Goal: Browse casually

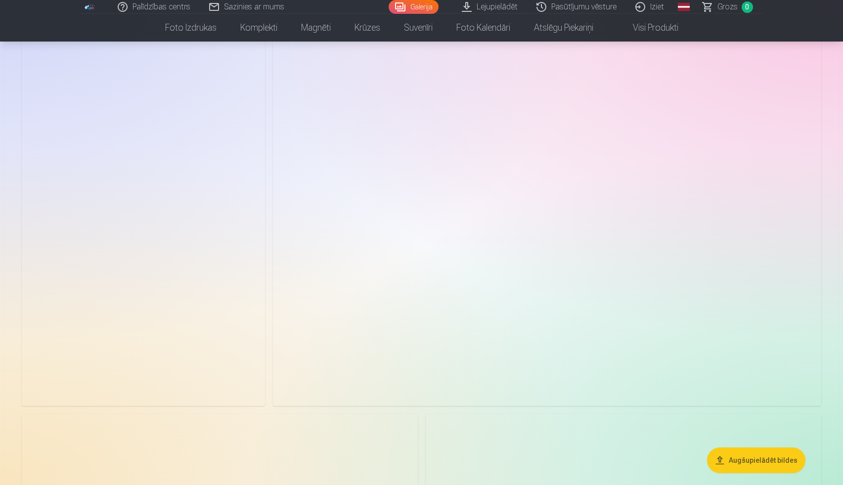
scroll to position [1239, 0]
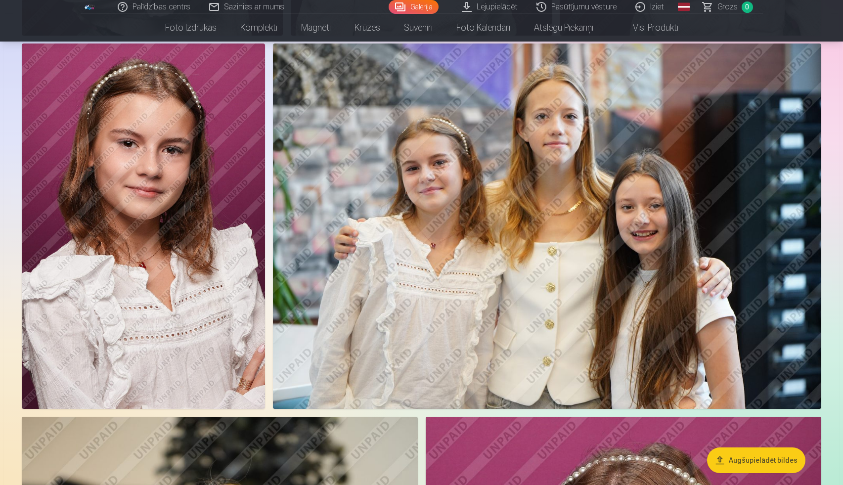
click at [590, 151] on img at bounding box center [547, 226] width 548 height 365
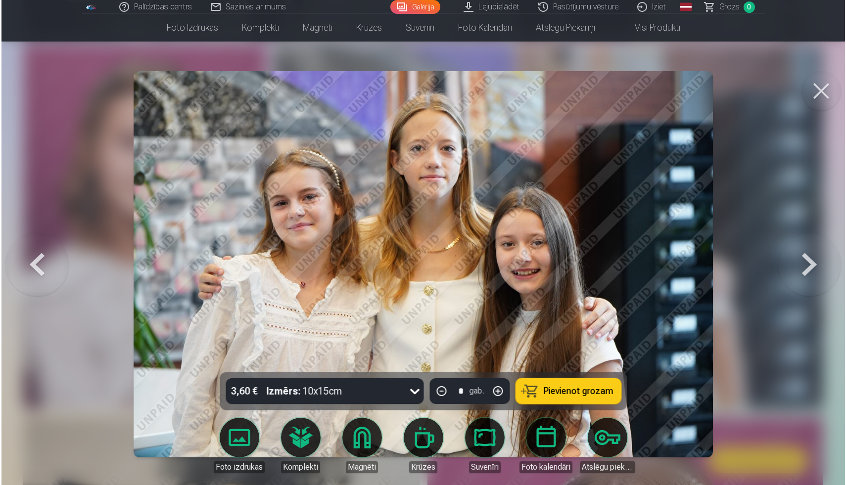
scroll to position [1241, 0]
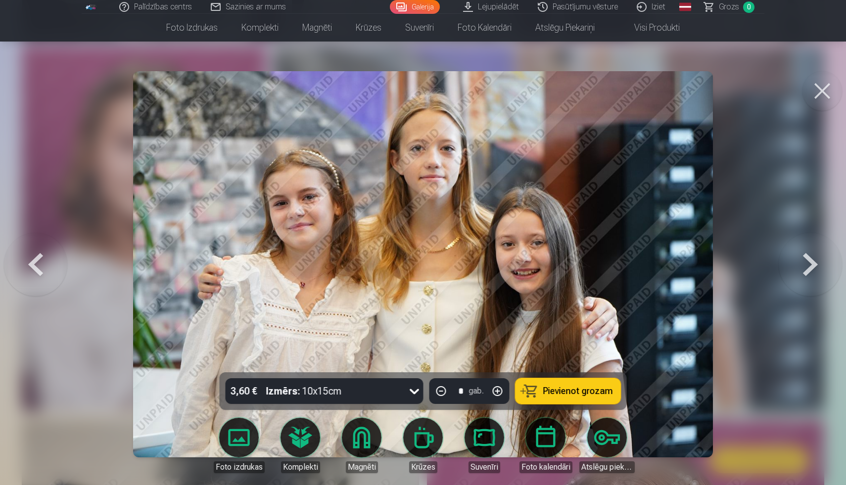
click at [829, 95] on button at bounding box center [822, 91] width 40 height 40
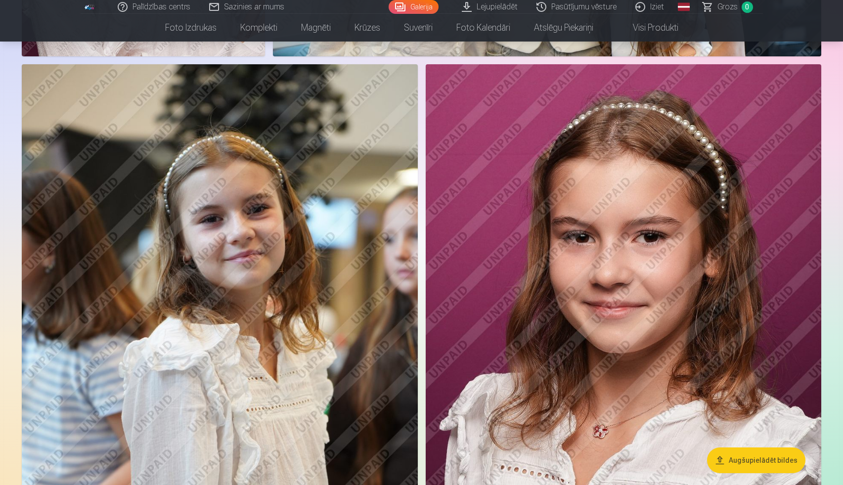
scroll to position [1584, 0]
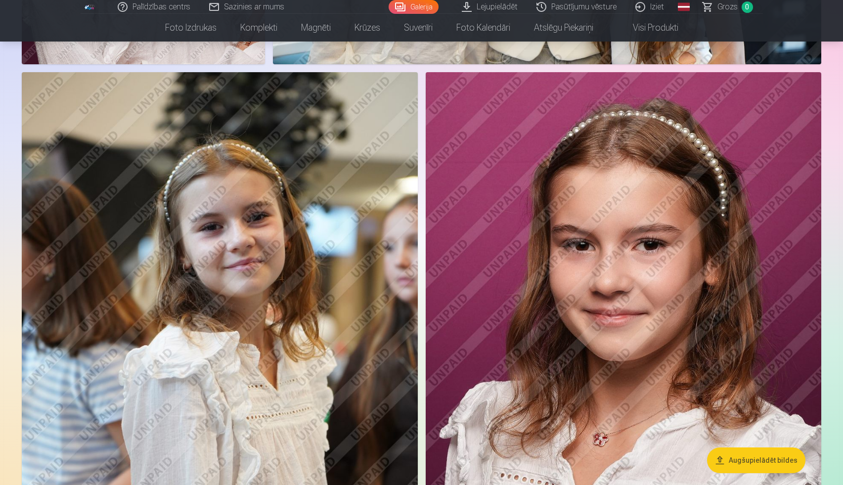
click at [324, 238] on img at bounding box center [220, 369] width 396 height 594
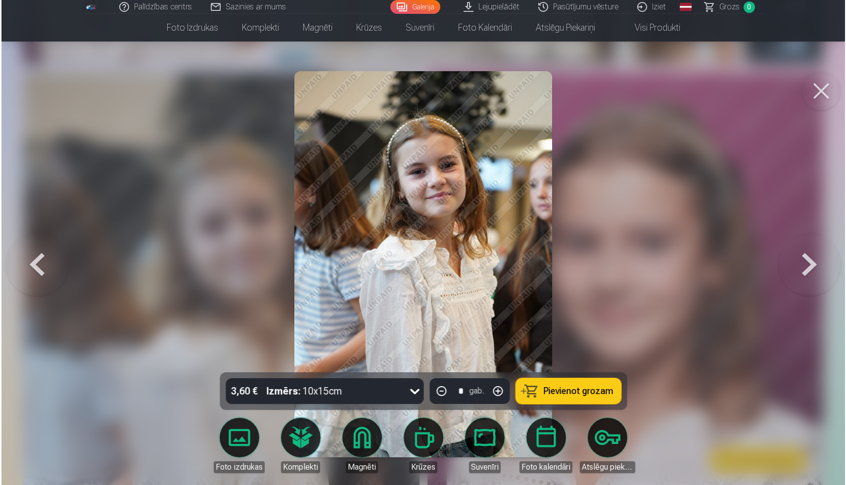
scroll to position [1587, 0]
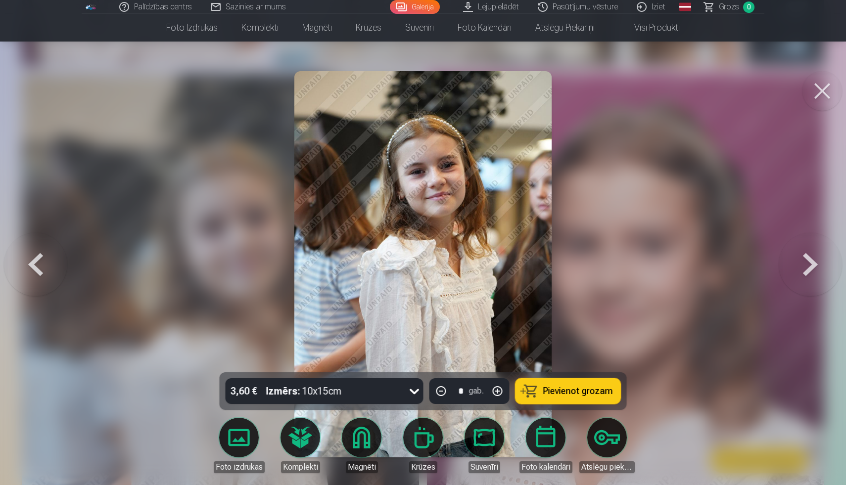
click at [477, 195] on img at bounding box center [422, 264] width 257 height 386
click at [828, 91] on button at bounding box center [822, 91] width 40 height 40
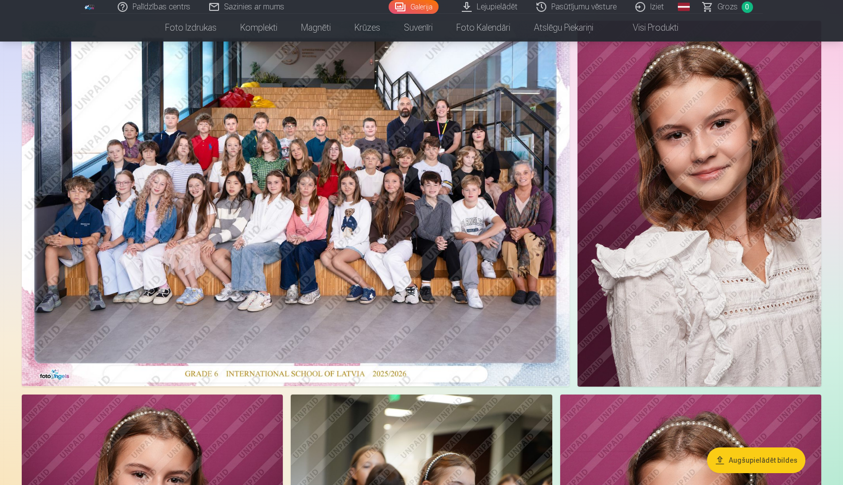
scroll to position [73, 0]
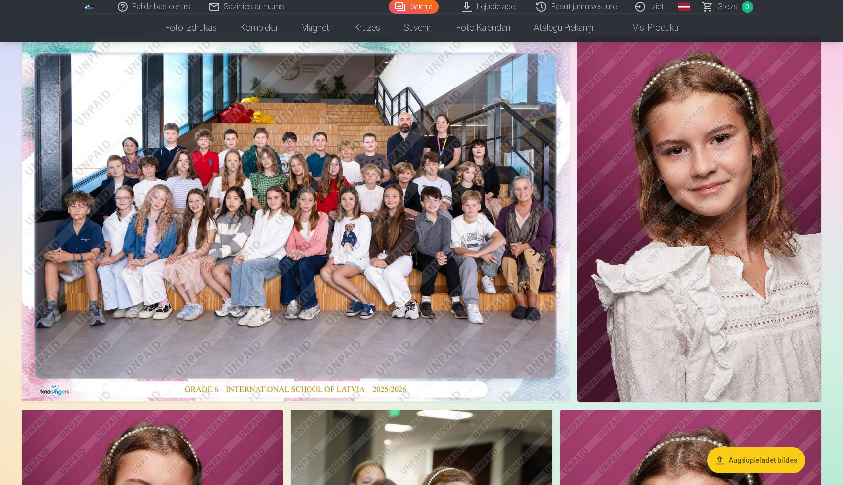
click at [347, 224] on img at bounding box center [296, 218] width 548 height 365
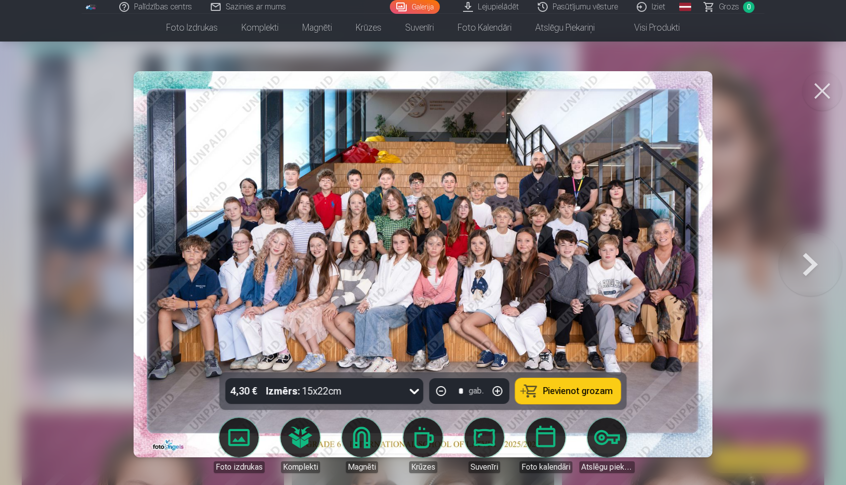
click at [807, 265] on button at bounding box center [809, 264] width 63 height 196
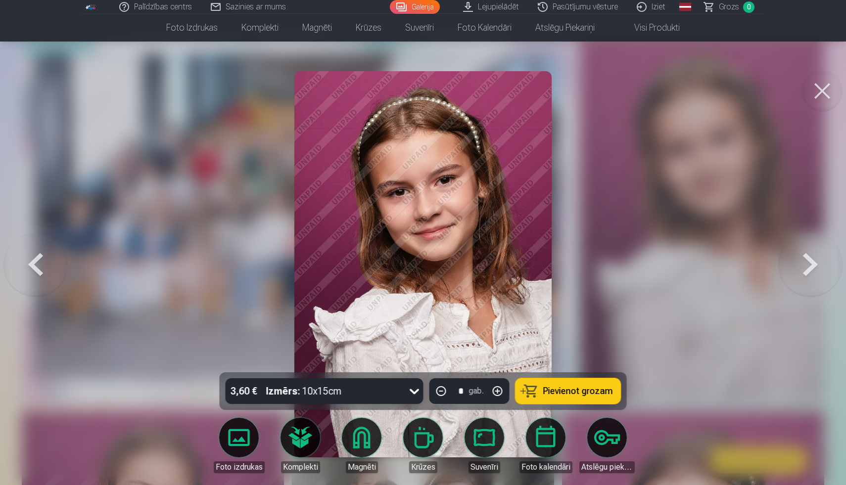
click at [807, 265] on button at bounding box center [809, 264] width 63 height 196
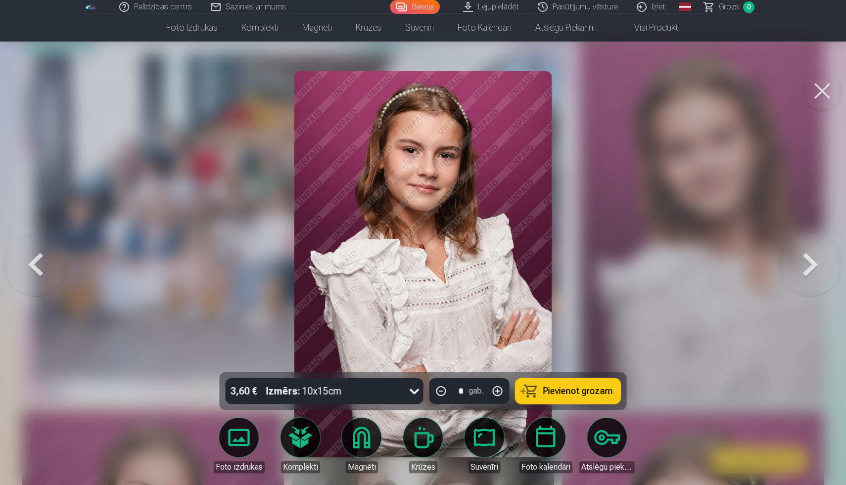
click at [29, 265] on button at bounding box center [35, 264] width 63 height 196
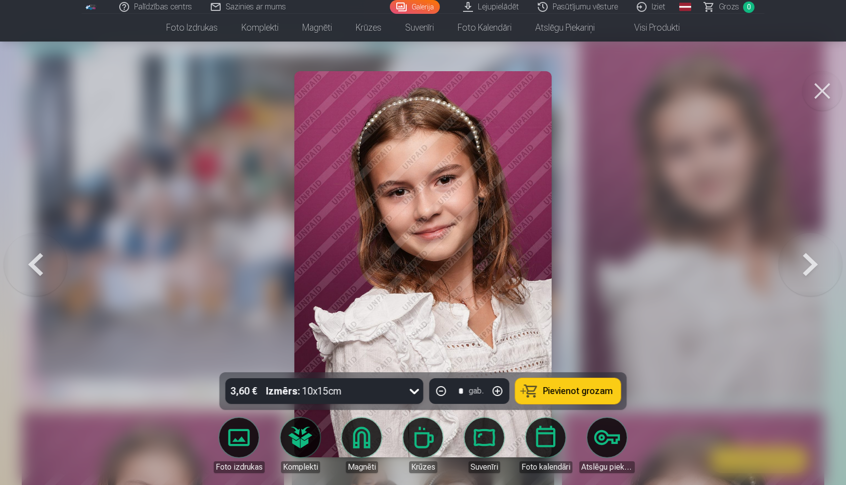
click at [29, 265] on button at bounding box center [35, 264] width 63 height 196
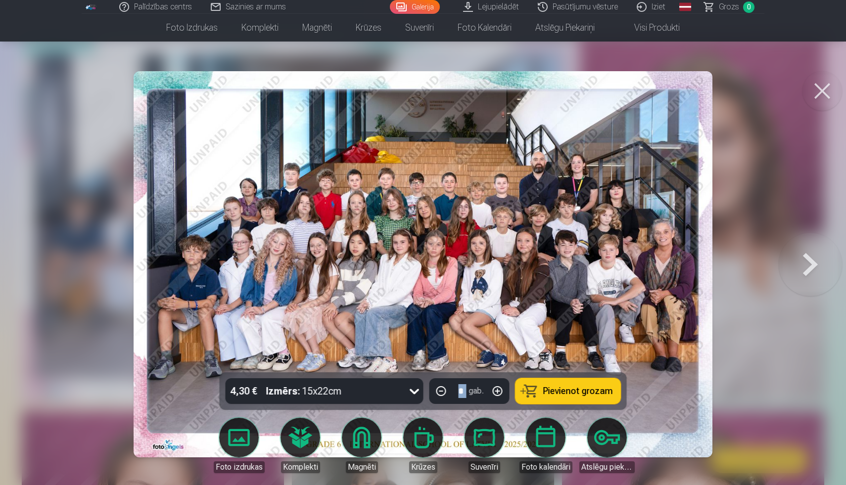
click at [29, 265] on div at bounding box center [423, 242] width 846 height 485
